Goal: Task Accomplishment & Management: Manage account settings

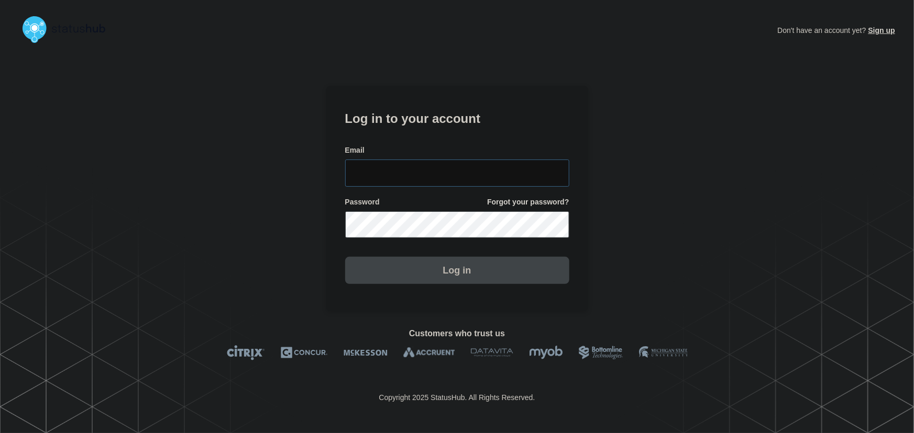
type input "[PERSON_NAME][EMAIL_ADDRESS][PERSON_NAME][DOMAIN_NAME]"
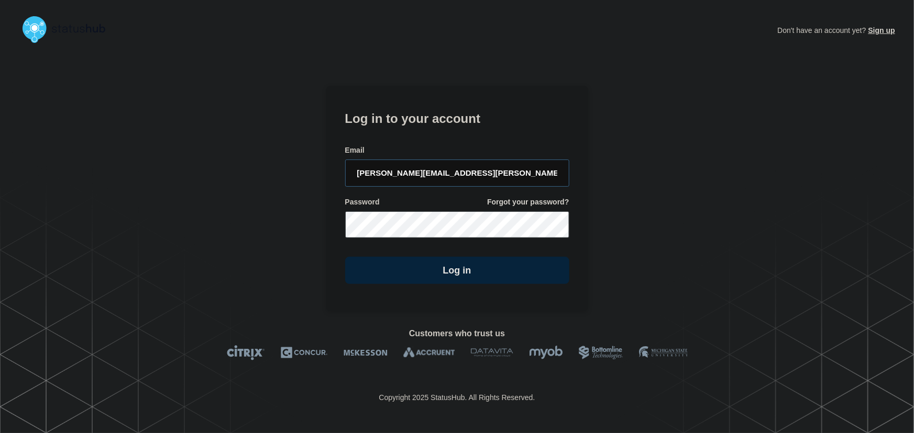
drag, startPoint x: 504, startPoint y: 168, endPoint x: 432, endPoint y: 91, distance: 105.6
click at [504, 168] on input "[PERSON_NAME][EMAIL_ADDRESS][PERSON_NAME][DOMAIN_NAME]" at bounding box center [457, 173] width 224 height 27
click at [425, 82] on div "Don't have an account yet? Sign up Log in to your account Email [PERSON_NAME][E…" at bounding box center [457, 180] width 262 height 264
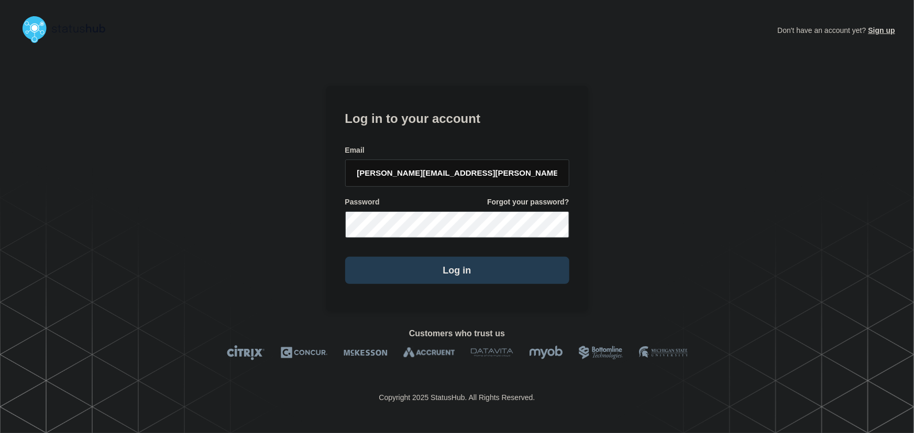
click at [450, 268] on button "Log in" at bounding box center [457, 270] width 224 height 27
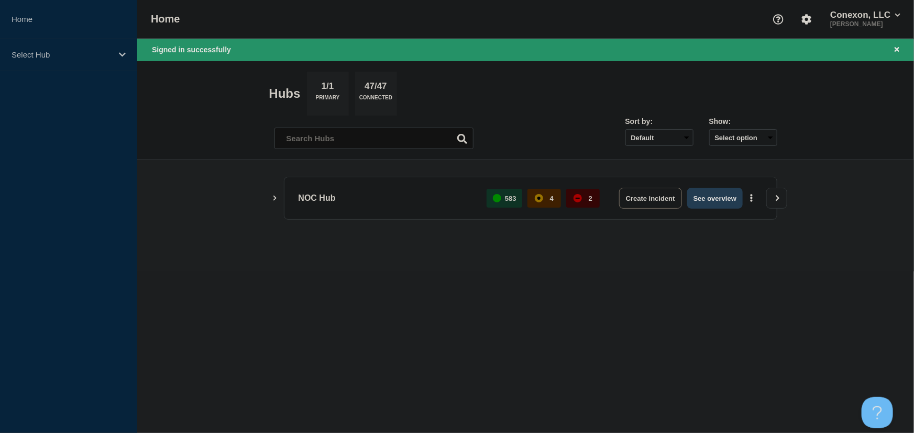
click at [722, 205] on button "See overview" at bounding box center [714, 198] width 55 height 21
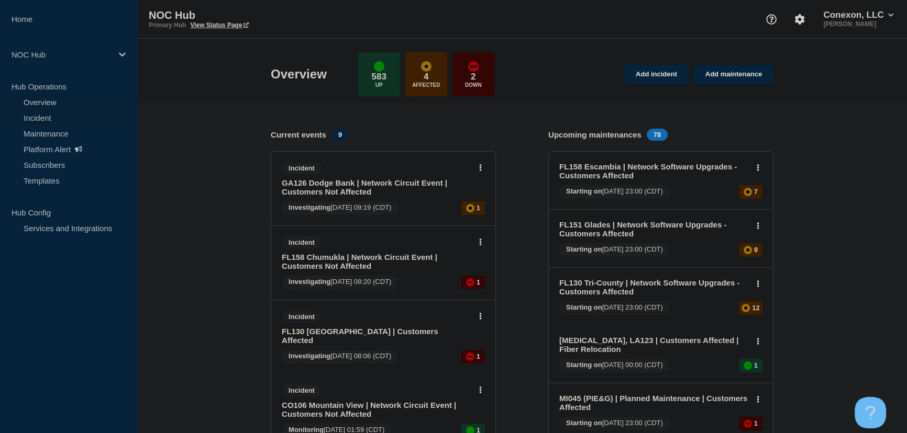
click at [44, 118] on link "Incident" at bounding box center [63, 118] width 127 height 16
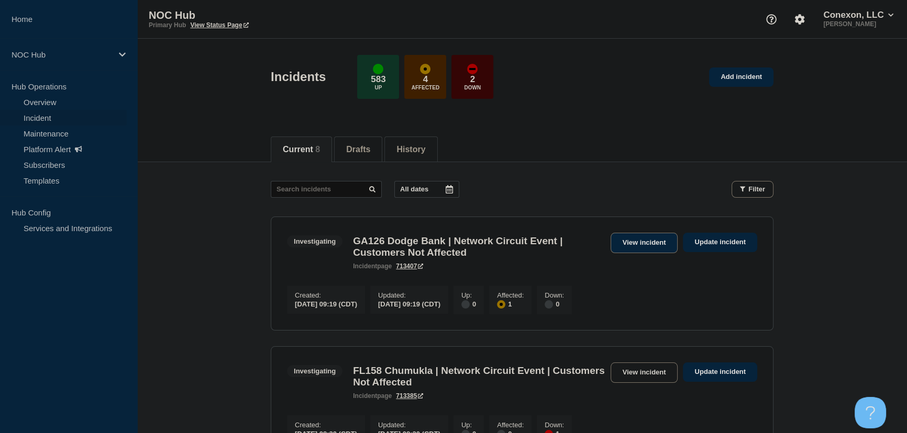
click at [639, 239] on link "View incident" at bounding box center [644, 243] width 68 height 20
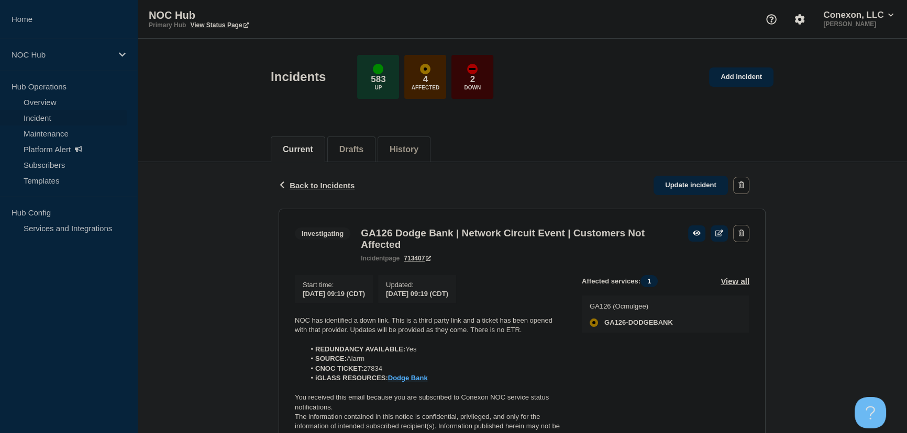
scroll to position [61, 0]
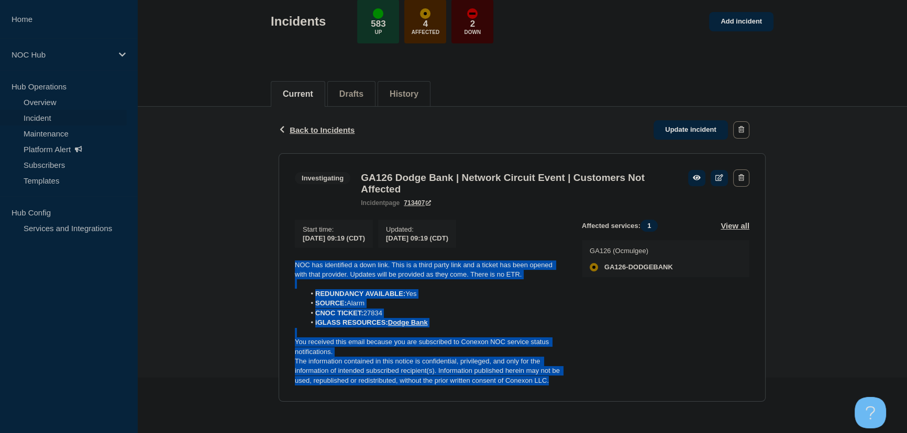
drag, startPoint x: 560, startPoint y: 381, endPoint x: 282, endPoint y: 256, distance: 305.3
click at [282, 256] on section "Investigating GA126 Dodge Bank | Network Circuit Event | Customers Not Affected…" at bounding box center [522, 277] width 487 height 249
copy div "NOC has identified a down link. This is a third party link and a ticket has bee…"
click at [685, 123] on link "Update incident" at bounding box center [690, 129] width 74 height 19
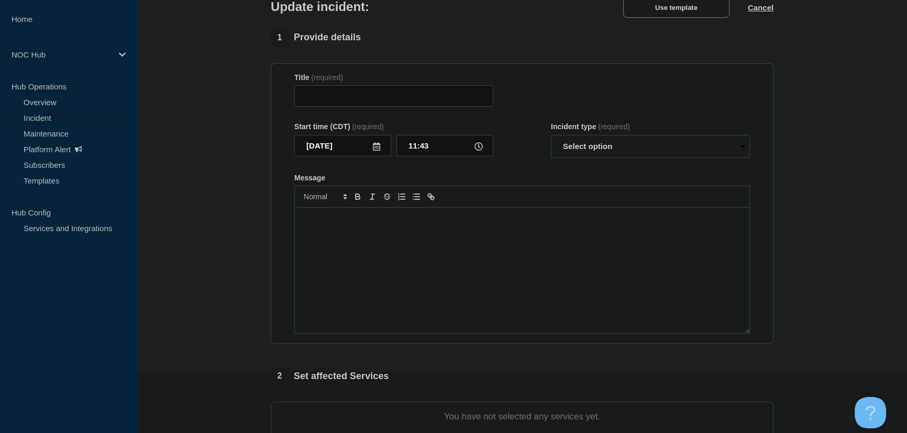
type input "GA126 Dodge Bank | Network Circuit Event | Customers Not Affected"
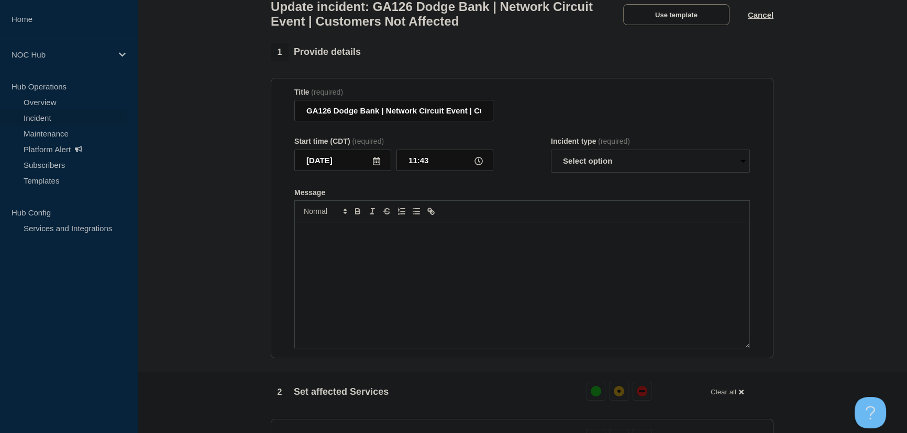
click at [394, 256] on div "Message" at bounding box center [522, 285] width 454 height 126
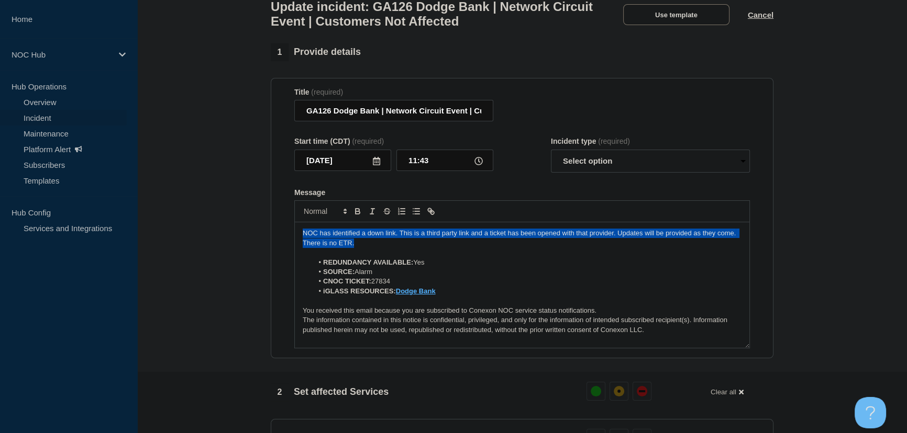
drag, startPoint x: 371, startPoint y: 250, endPoint x: 321, endPoint y: 238, distance: 51.1
click at [297, 234] on div "NOC has identified a down link. This is a third party link and a ticket has bee…" at bounding box center [522, 285] width 454 height 126
click at [615, 232] on div "NOC has identified a down link. This is a third party link and a ticket has bee…" at bounding box center [522, 285] width 454 height 126
drag, startPoint x: 618, startPoint y: 238, endPoint x: 304, endPoint y: 242, distance: 314.1
click at [304, 242] on p "NOC has identified a down link. This is a third party link and a ticket has bee…" at bounding box center [522, 238] width 439 height 19
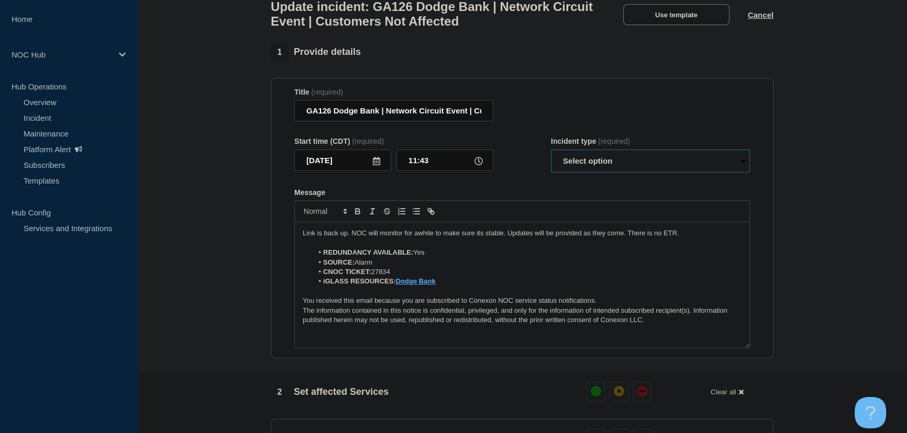
click at [618, 162] on select "Select option Investigating Identified Monitoring Resolved" at bounding box center [650, 161] width 199 height 23
select select "monitoring"
click at [551, 155] on select "Select option Investigating Identified Monitoring Resolved" at bounding box center [650, 161] width 199 height 23
click at [542, 197] on div "Message" at bounding box center [521, 192] width 455 height 8
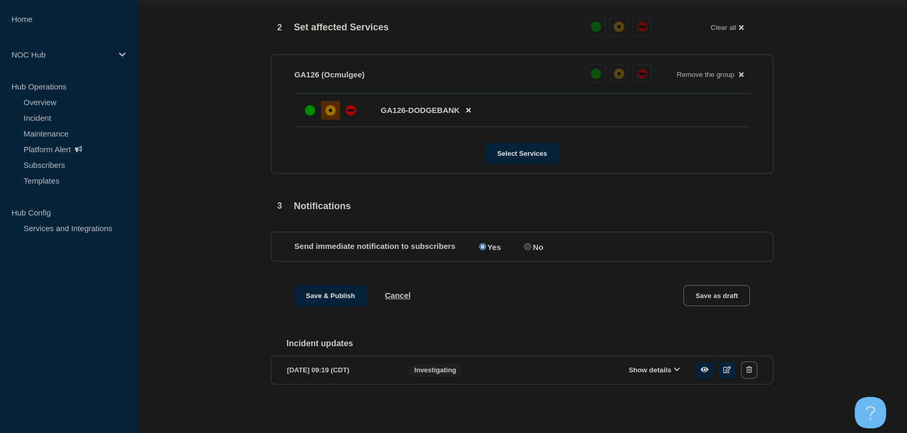
scroll to position [433, 0]
drag, startPoint x: 330, startPoint y: 295, endPoint x: 340, endPoint y: 303, distance: 13.1
click at [335, 300] on button "Save & Publish" at bounding box center [330, 295] width 72 height 21
